Goal: Task Accomplishment & Management: Use online tool/utility

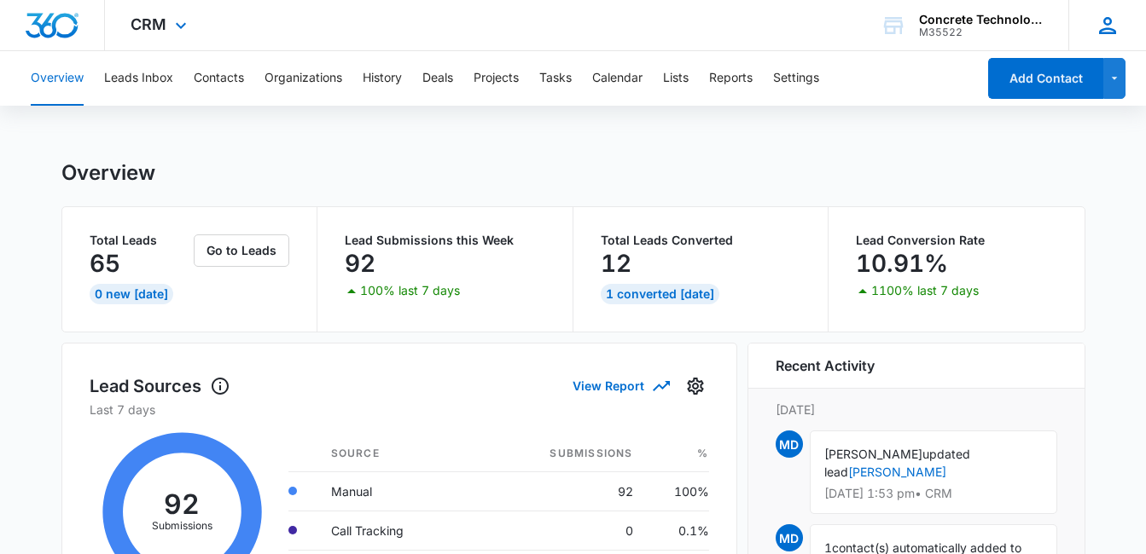
click at [1104, 26] on icon at bounding box center [1107, 26] width 26 height 26
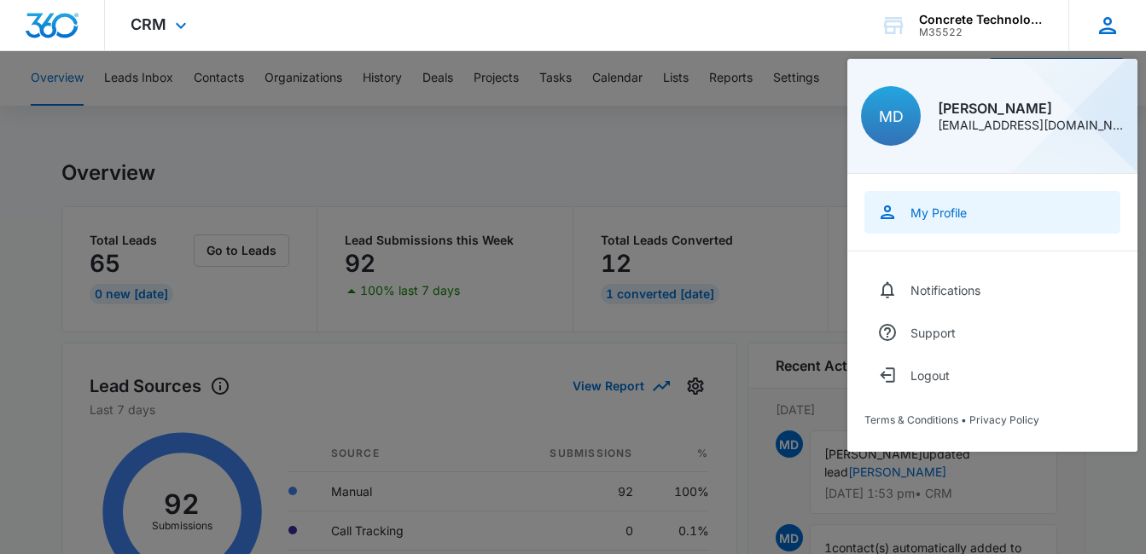
click at [938, 209] on div "My Profile" at bounding box center [938, 213] width 56 height 15
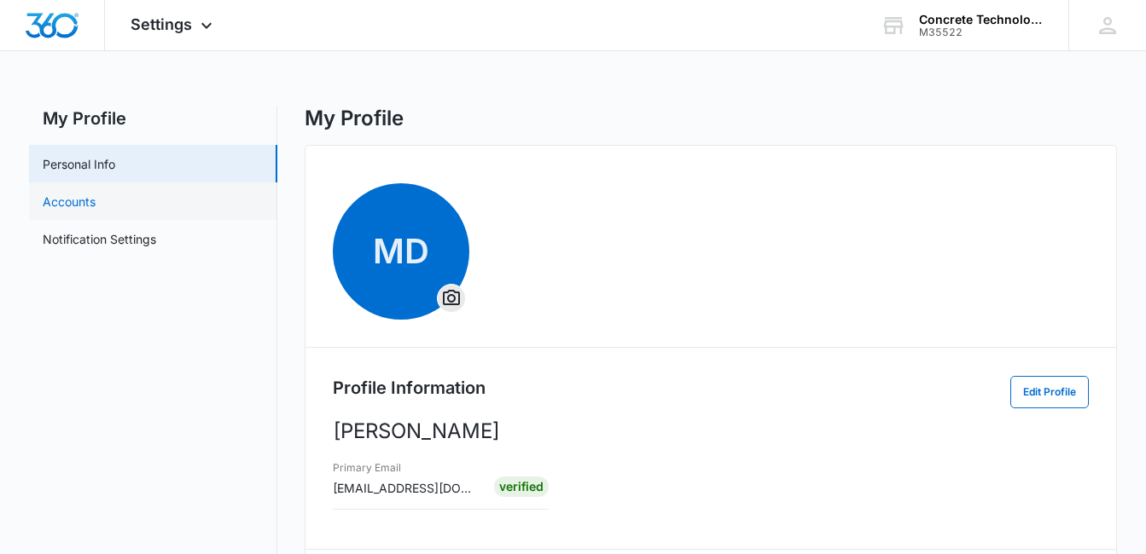
click at [96, 206] on link "Accounts" at bounding box center [69, 202] width 53 height 18
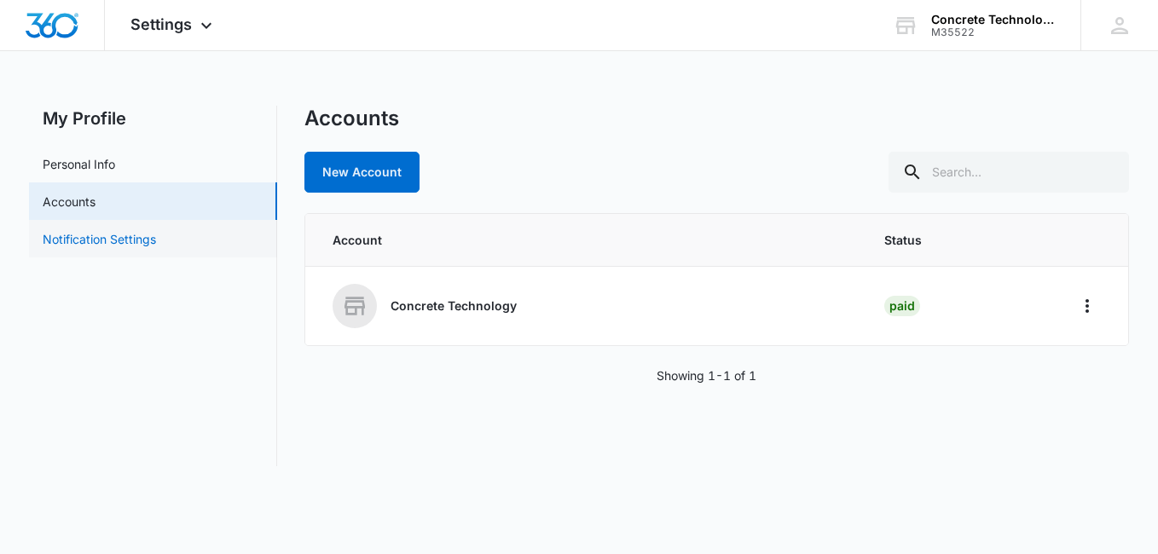
click at [156, 239] on link "Notification Settings" at bounding box center [99, 239] width 113 height 18
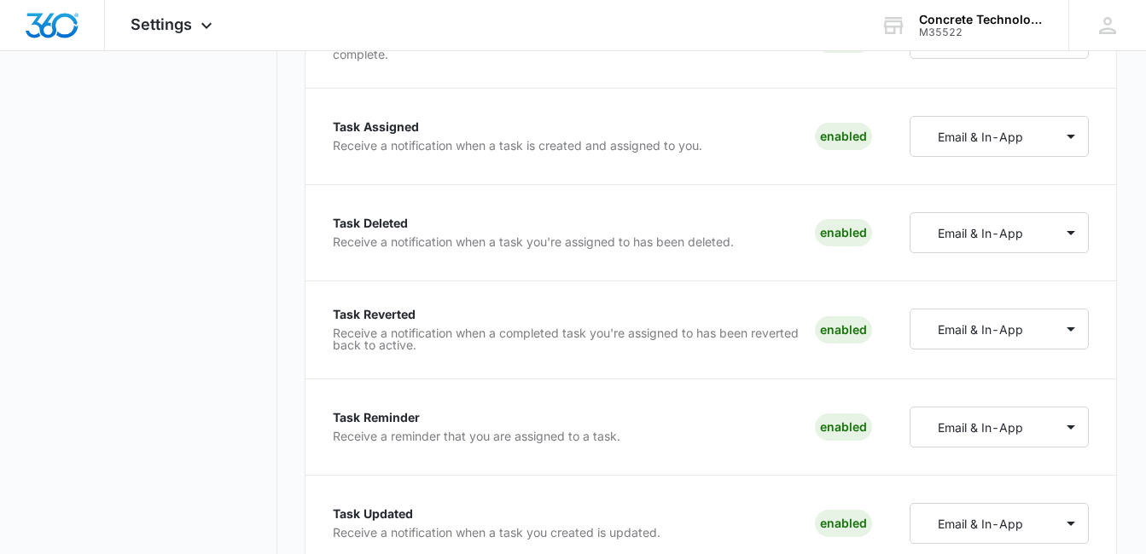
scroll to position [3293, 0]
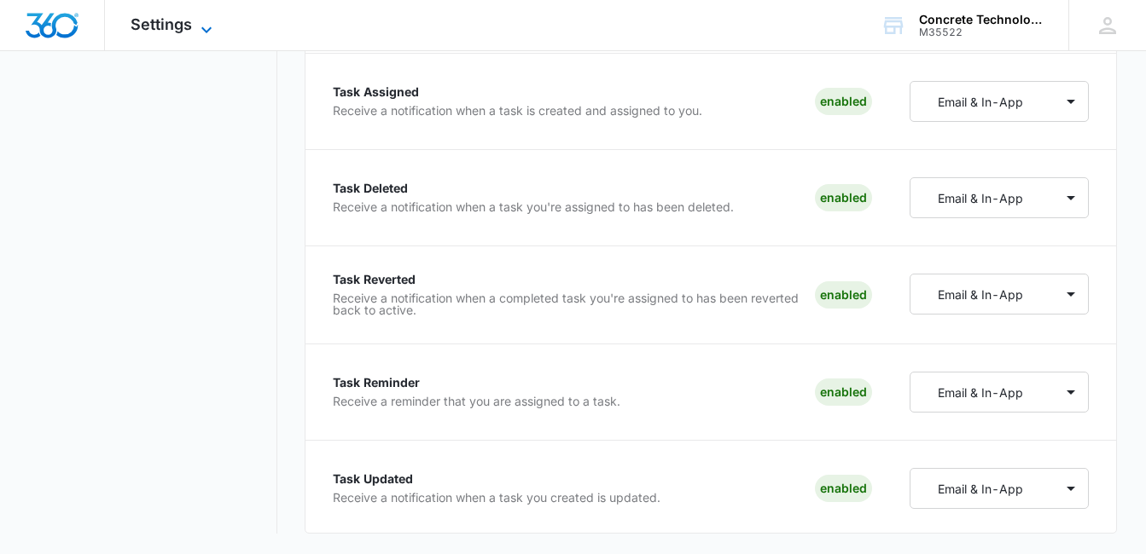
click at [201, 29] on icon at bounding box center [206, 30] width 20 height 20
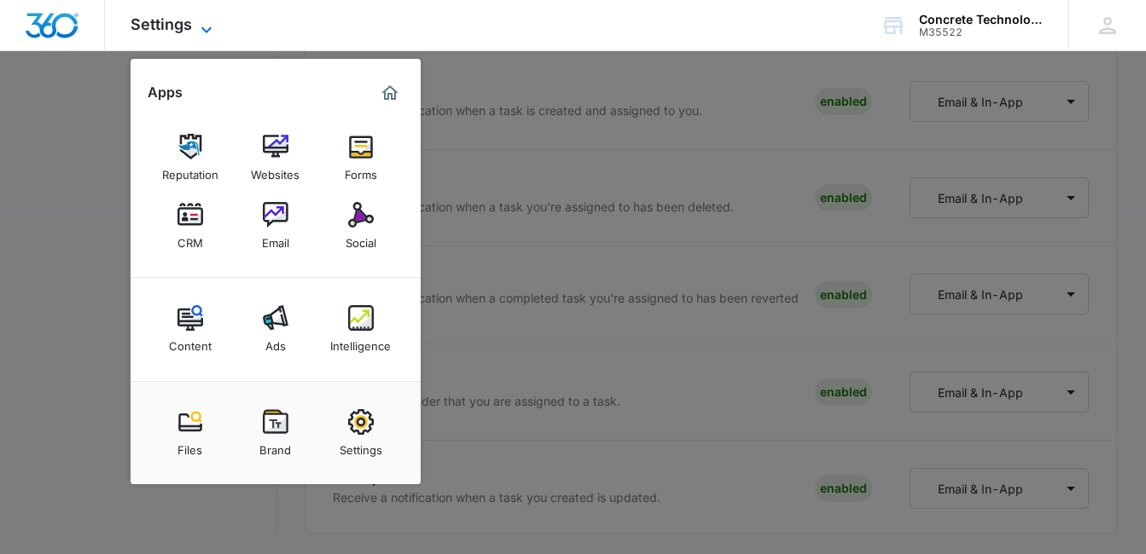
click at [207, 25] on icon at bounding box center [206, 30] width 20 height 20
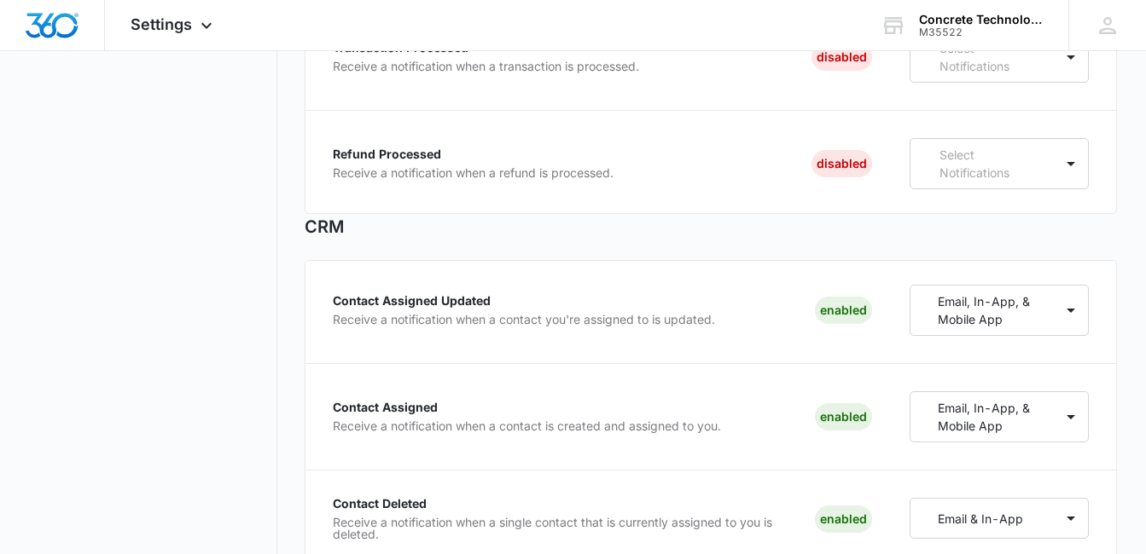
scroll to position [0, 0]
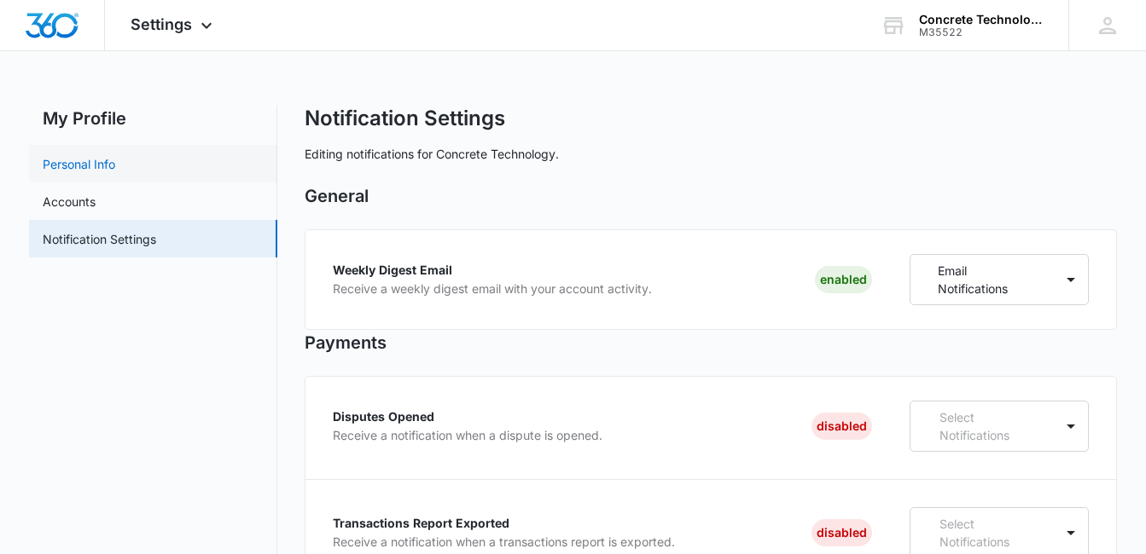
click at [115, 168] on link "Personal Info" at bounding box center [79, 164] width 73 height 18
click at [84, 158] on link "Personal Info" at bounding box center [79, 164] width 73 height 18
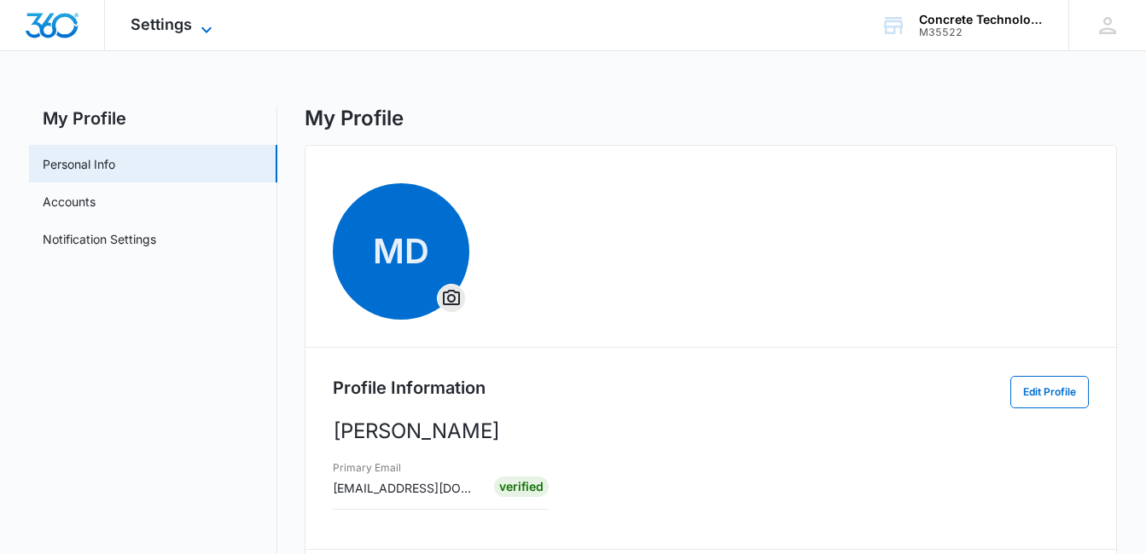
click at [203, 31] on icon at bounding box center [206, 30] width 20 height 20
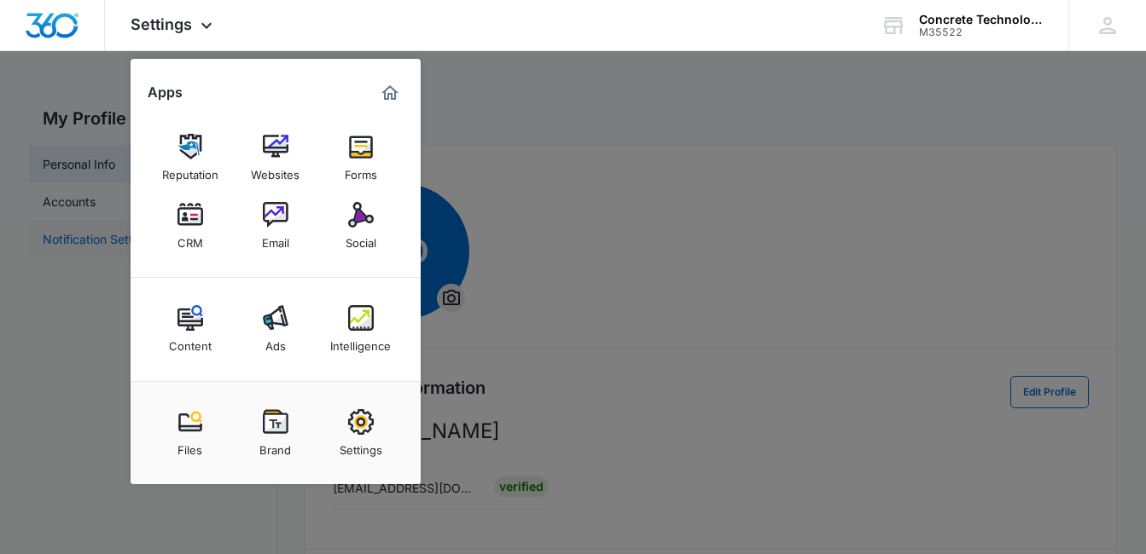
click at [192, 227] on img at bounding box center [190, 215] width 26 height 26
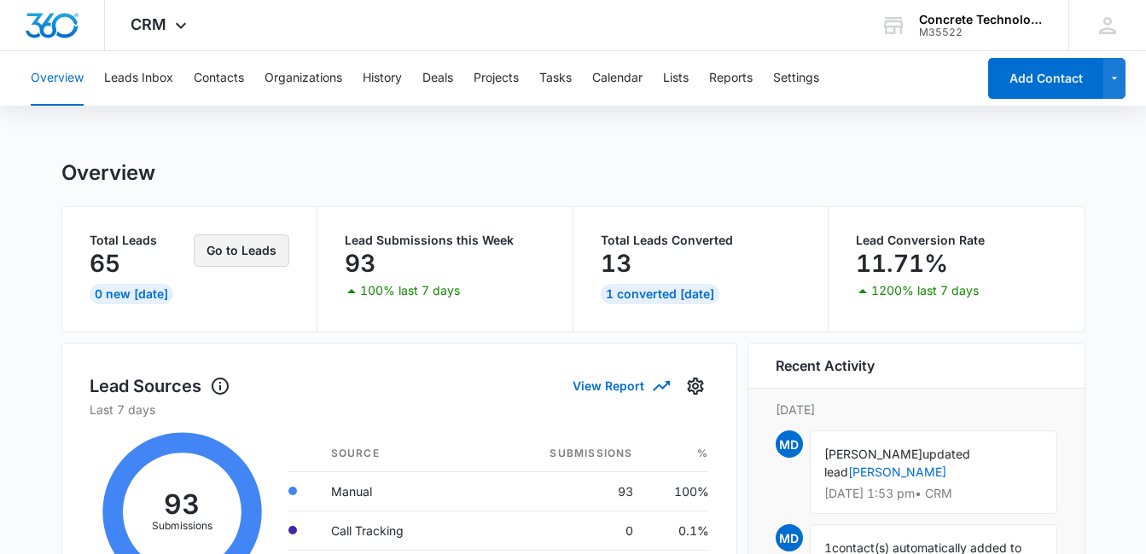
click at [225, 249] on button "Go to Leads" at bounding box center [242, 251] width 96 height 32
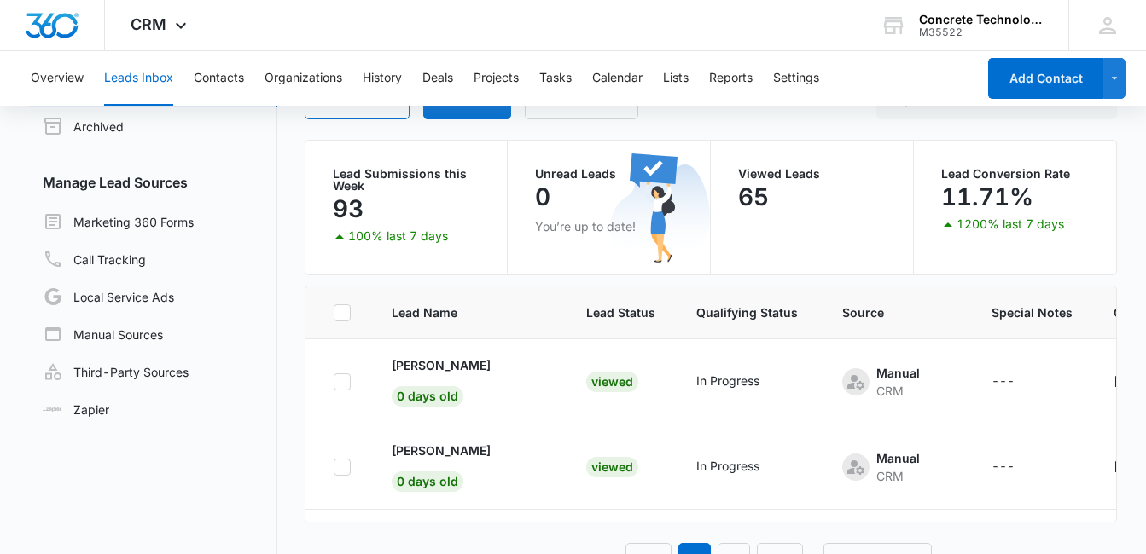
scroll to position [144, 0]
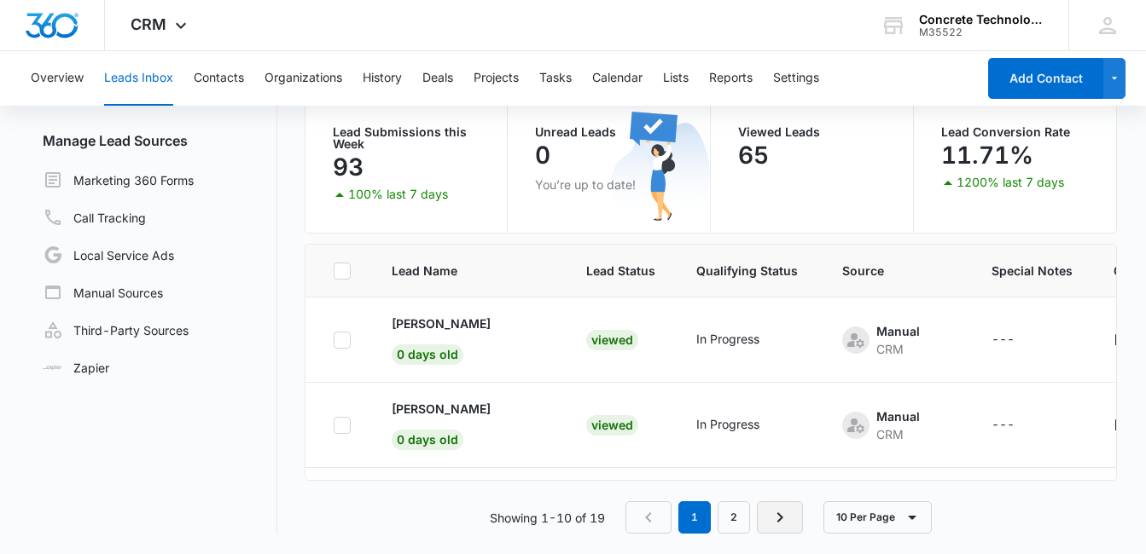
click at [782, 520] on icon "Next Page" at bounding box center [779, 518] width 20 height 20
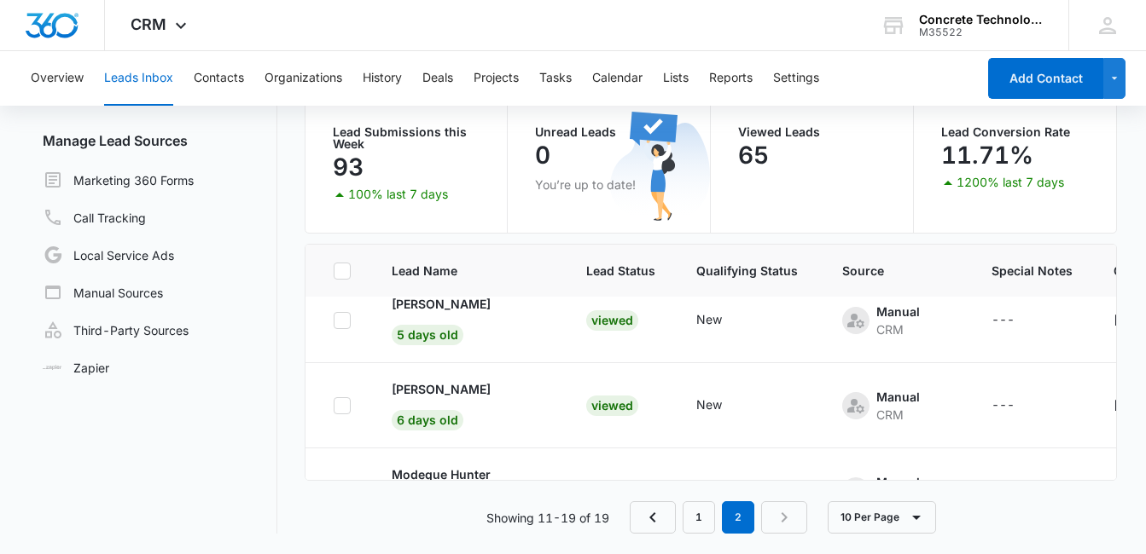
scroll to position [373, 0]
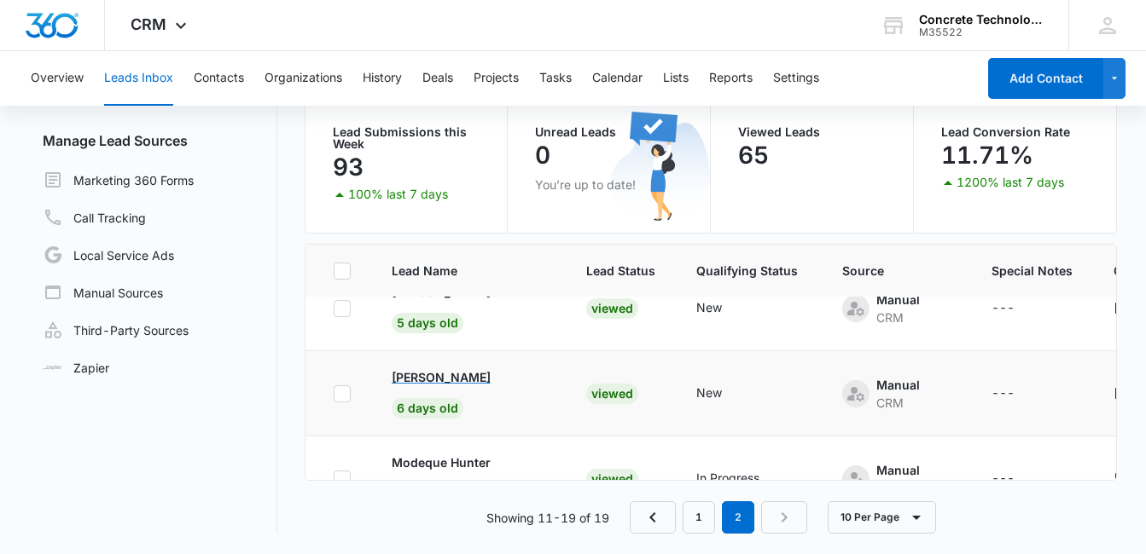
click at [418, 374] on p "[PERSON_NAME]" at bounding box center [441, 377] width 99 height 18
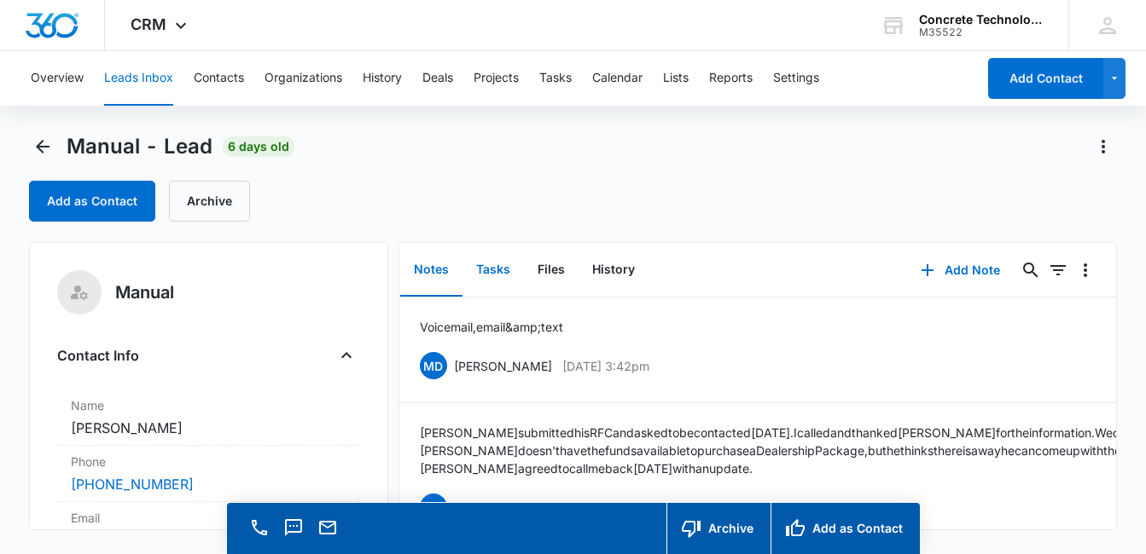
click at [501, 276] on button "Tasks" at bounding box center [492, 270] width 61 height 53
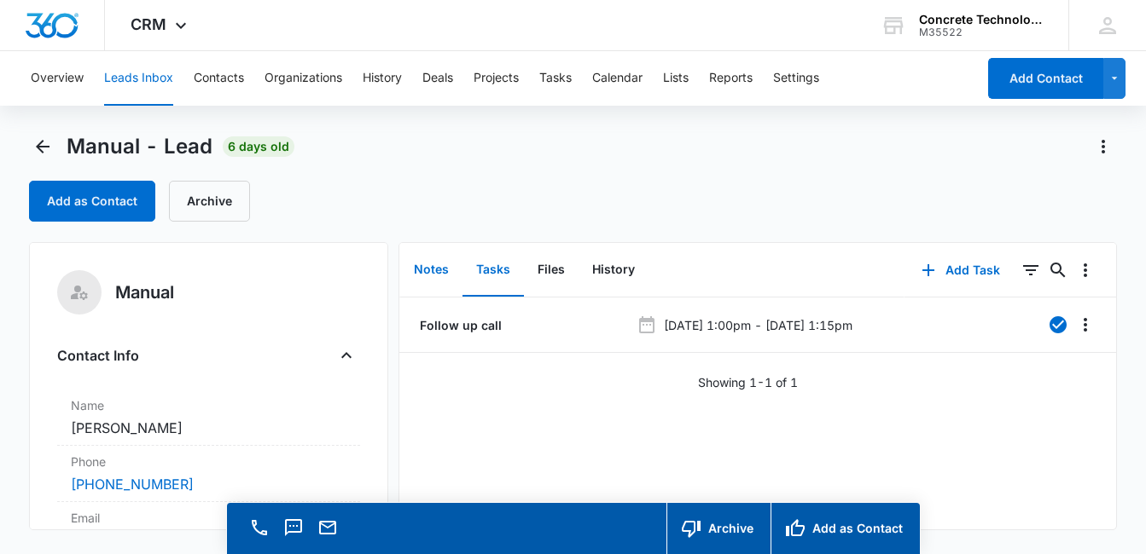
click at [426, 267] on button "Notes" at bounding box center [431, 270] width 62 height 53
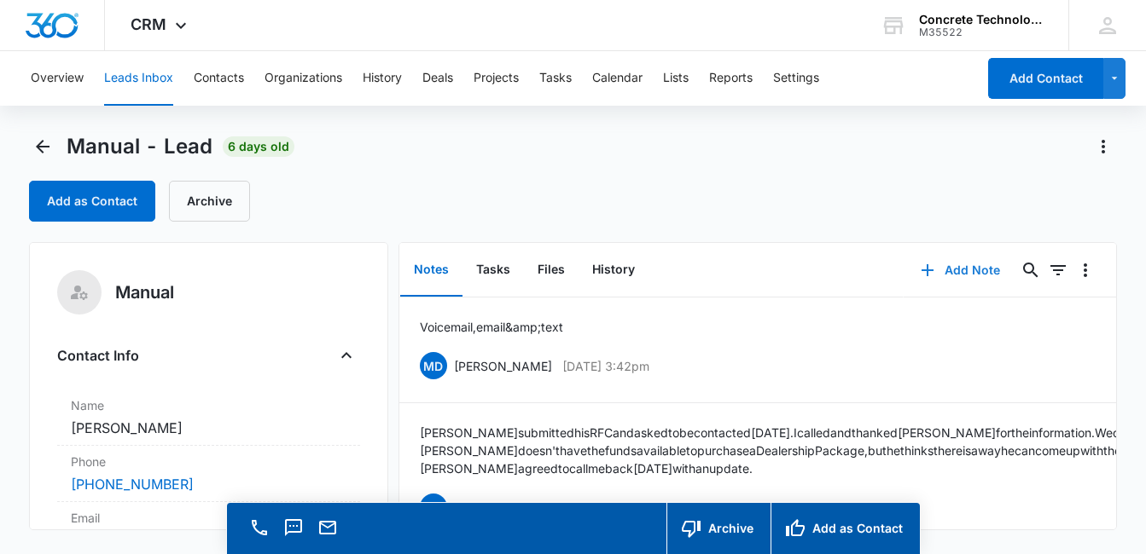
click at [963, 270] on button "Add Note" at bounding box center [959, 270] width 113 height 41
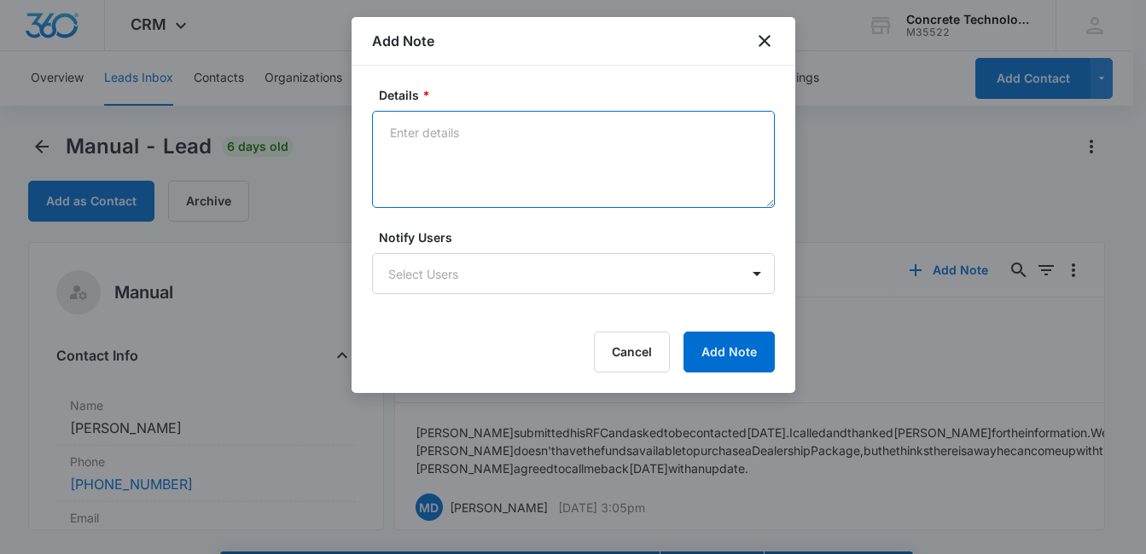
click at [463, 157] on textarea "Details *" at bounding box center [573, 159] width 403 height 97
type textarea "Voicemail, email & text"
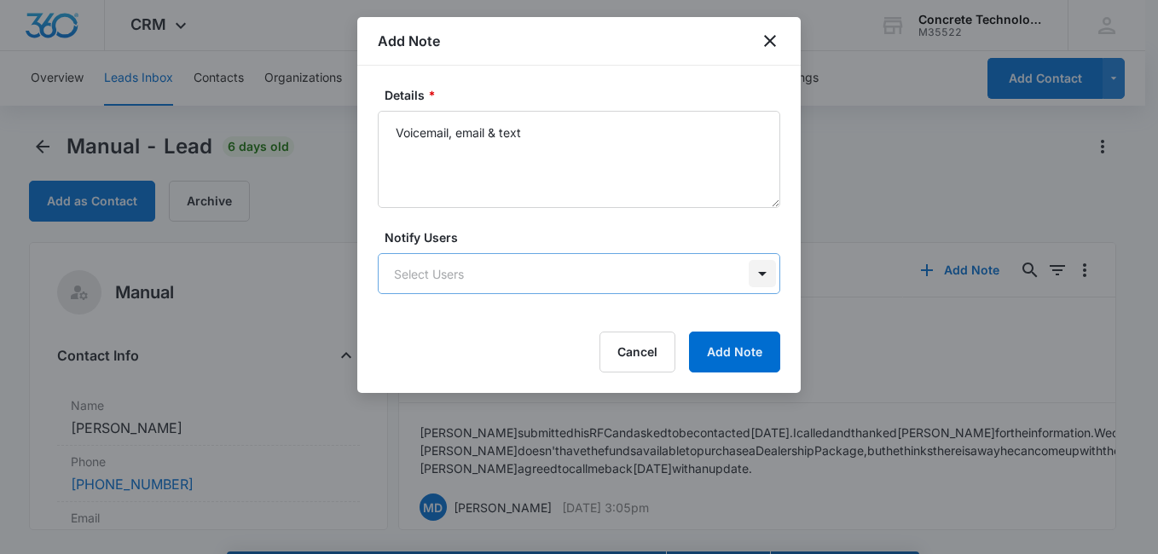
click at [753, 280] on body "CRM Apps Reputation Websites Forms CRM Email Social Content Ads Intelligence Fi…" at bounding box center [579, 301] width 1158 height 603
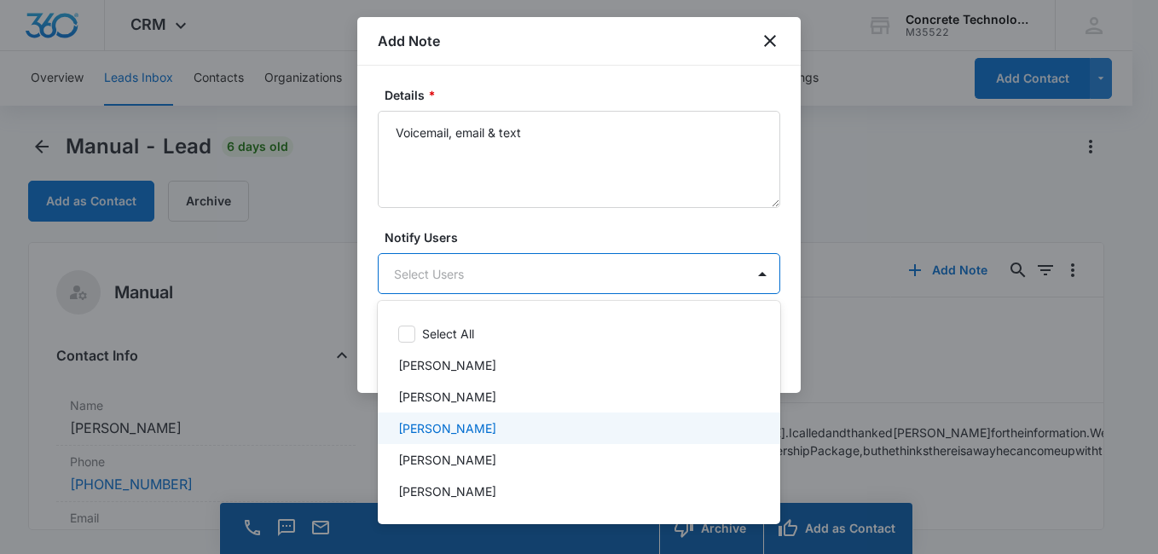
click at [560, 426] on div "[PERSON_NAME]" at bounding box center [577, 429] width 358 height 18
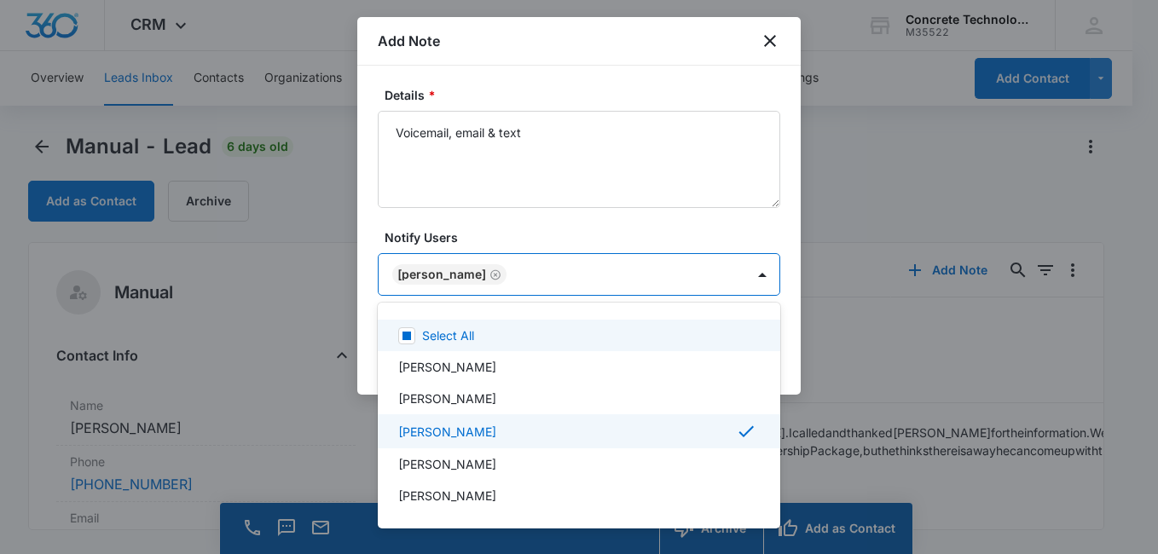
click at [683, 230] on div at bounding box center [579, 277] width 1158 height 554
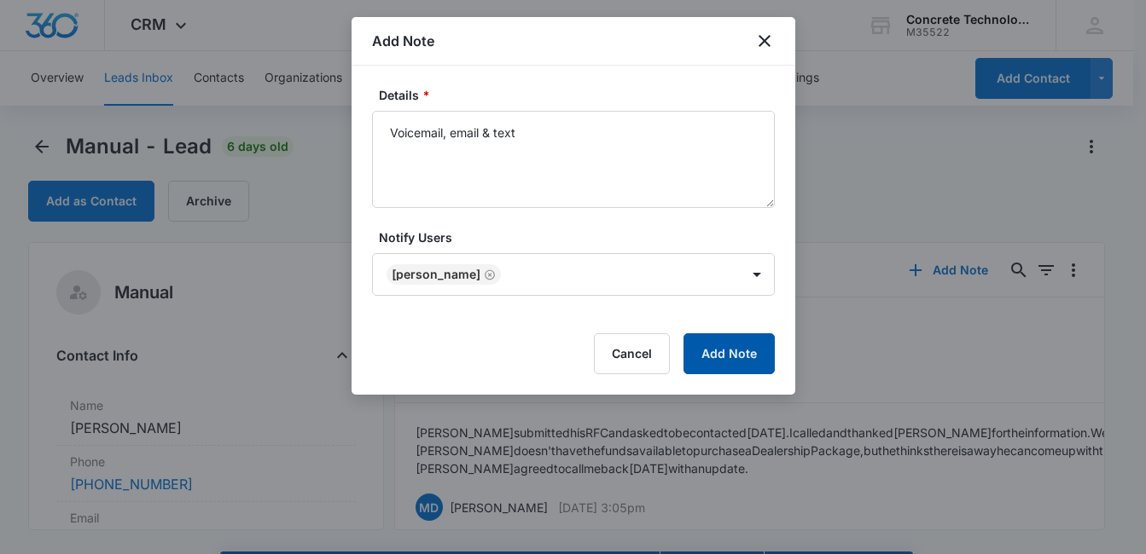
click at [733, 359] on button "Add Note" at bounding box center [728, 354] width 91 height 41
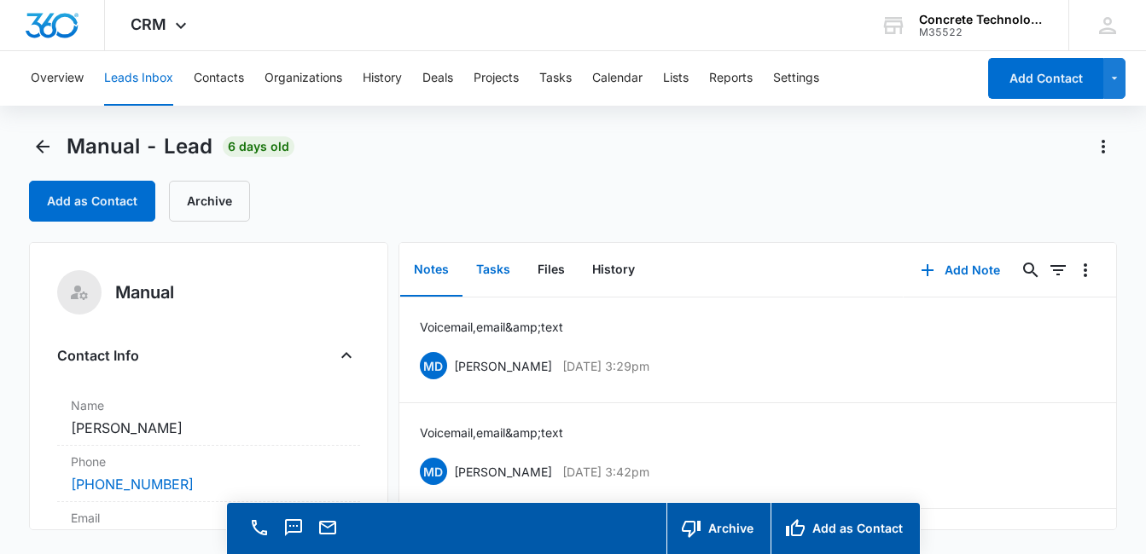
click at [495, 271] on button "Tasks" at bounding box center [492, 270] width 61 height 53
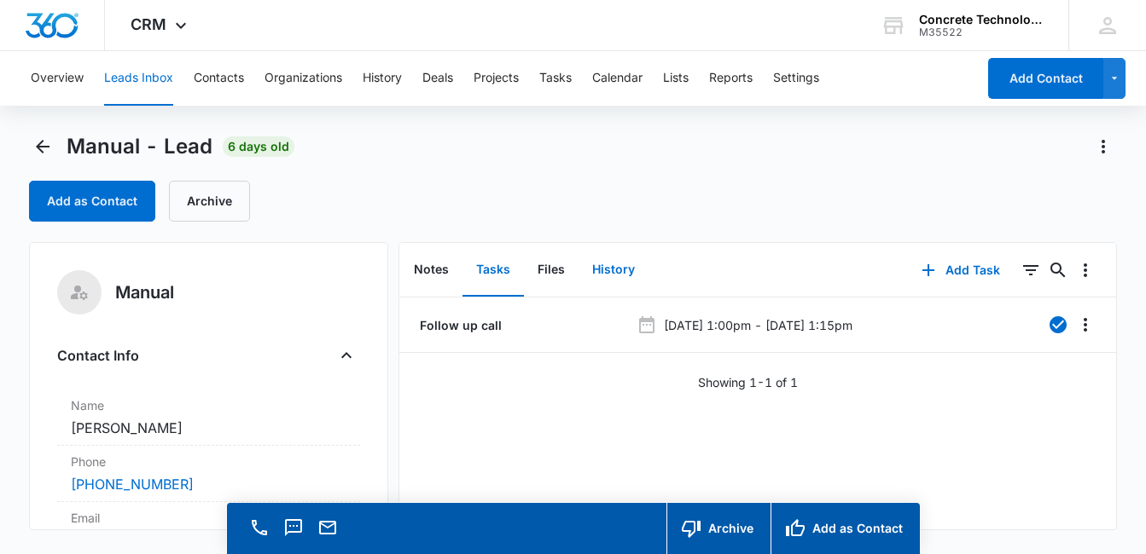
click at [610, 264] on button "History" at bounding box center [613, 270] width 70 height 53
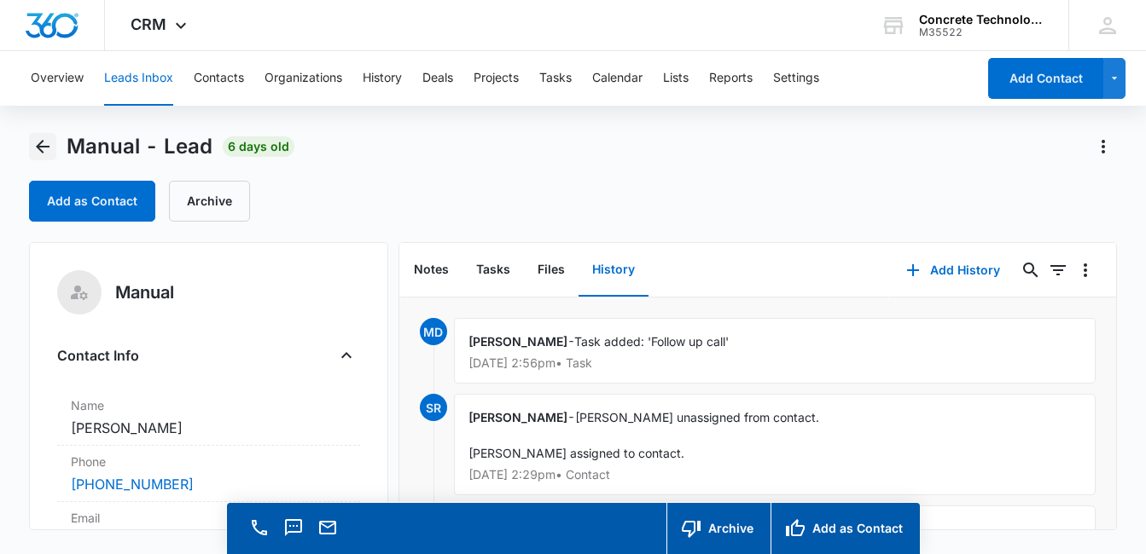
click at [42, 140] on icon "Back" at bounding box center [42, 146] width 20 height 20
